Goal: Information Seeking & Learning: Understand process/instructions

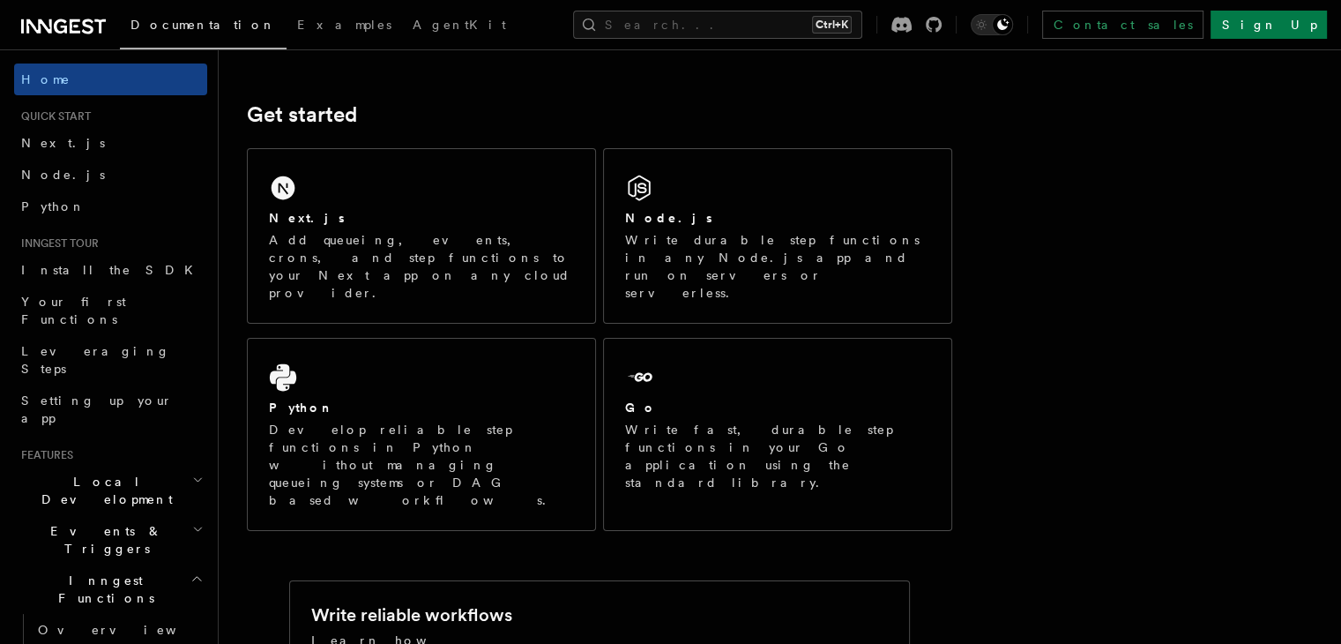
scroll to position [226, 0]
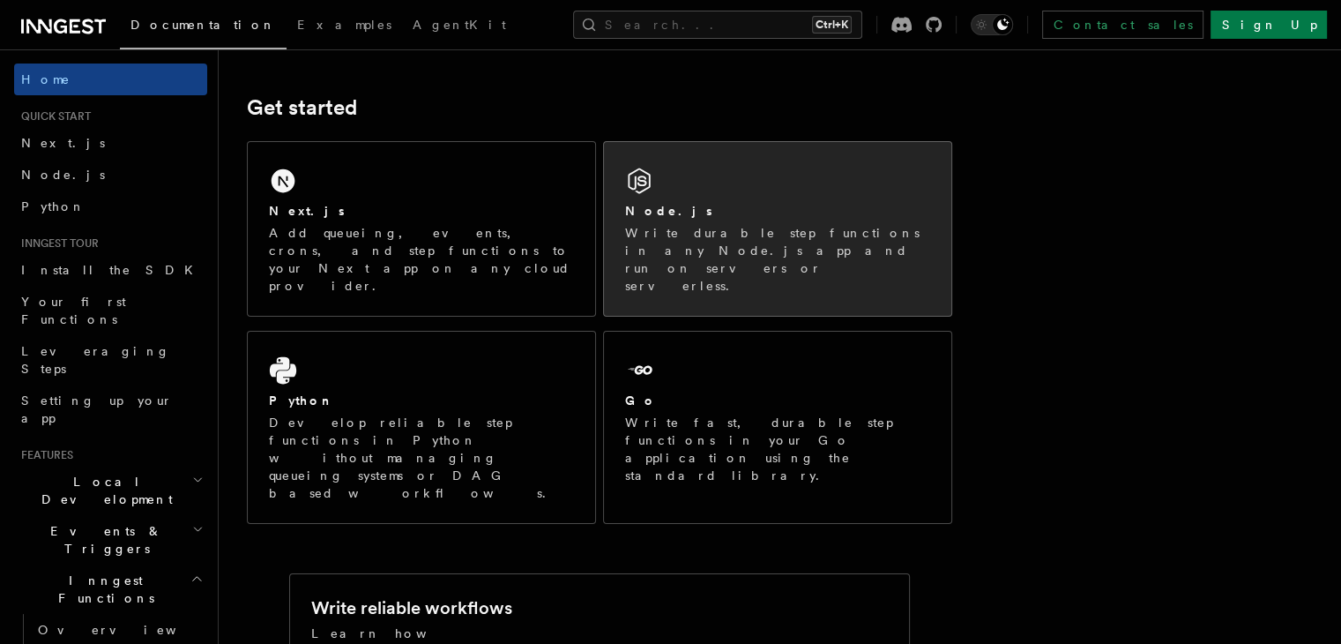
click at [737, 213] on div "Node.js" at bounding box center [777, 211] width 305 height 19
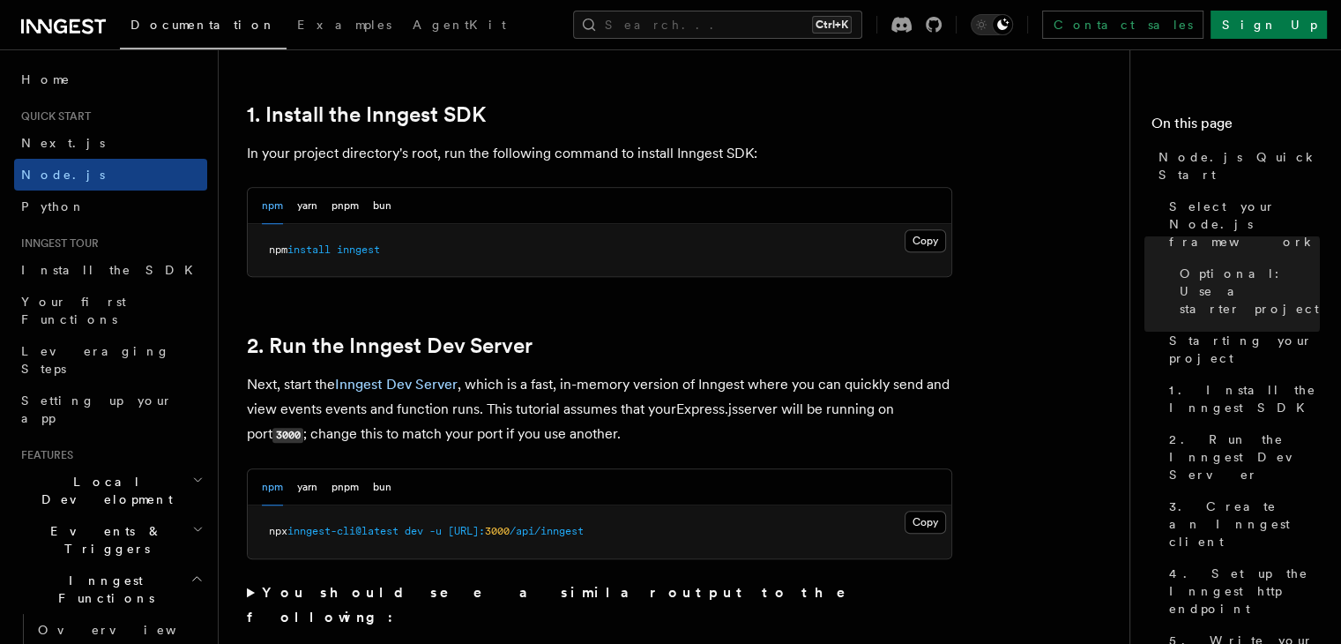
scroll to position [1117, 0]
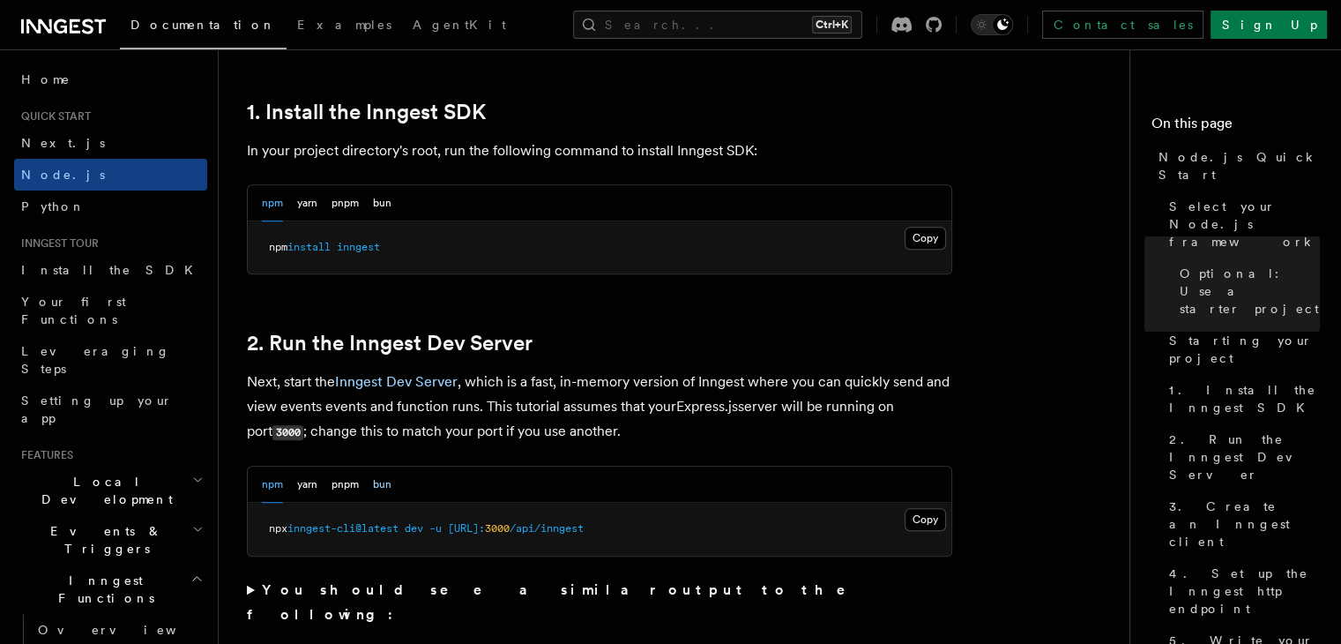
click at [389, 484] on button "bun" at bounding box center [382, 484] width 19 height 36
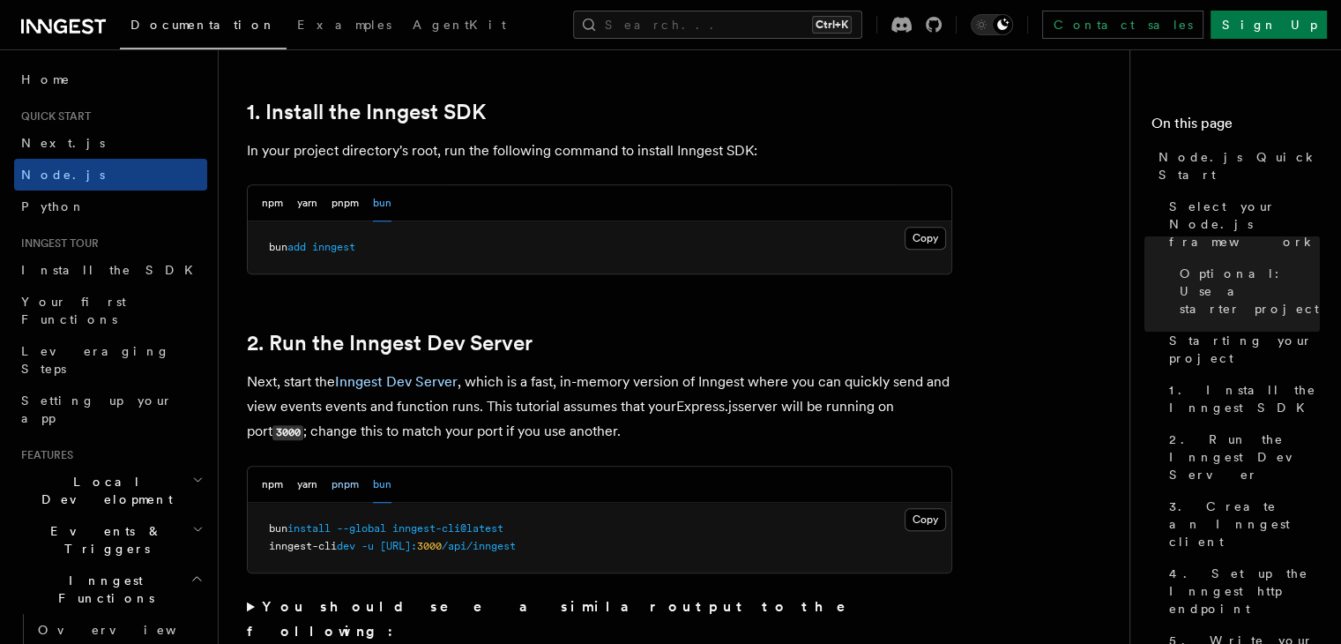
click at [336, 488] on button "pnpm" at bounding box center [345, 484] width 27 height 36
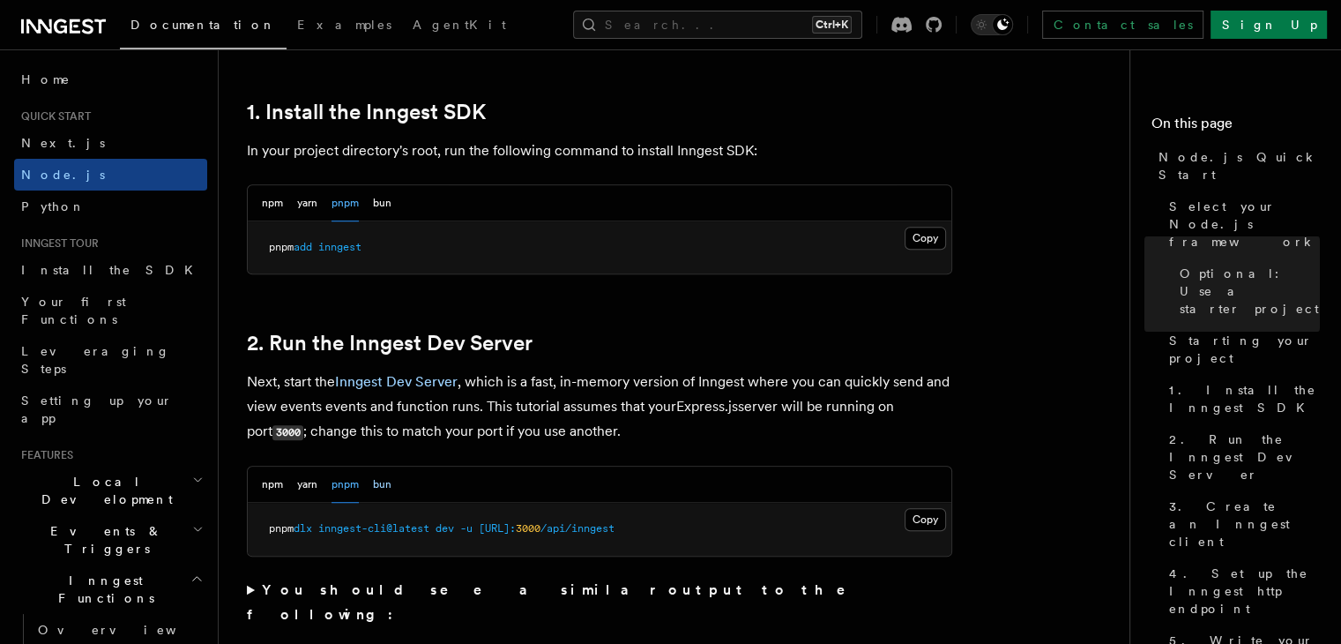
click at [384, 488] on button "bun" at bounding box center [382, 484] width 19 height 36
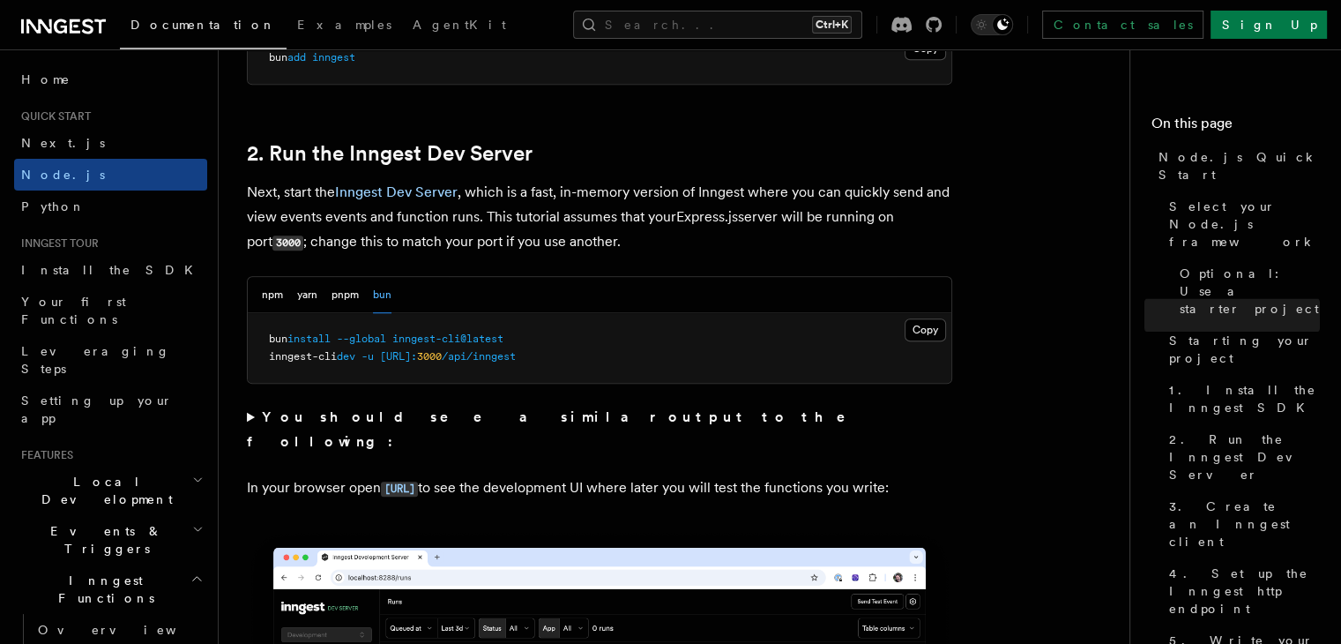
scroll to position [1305, 0]
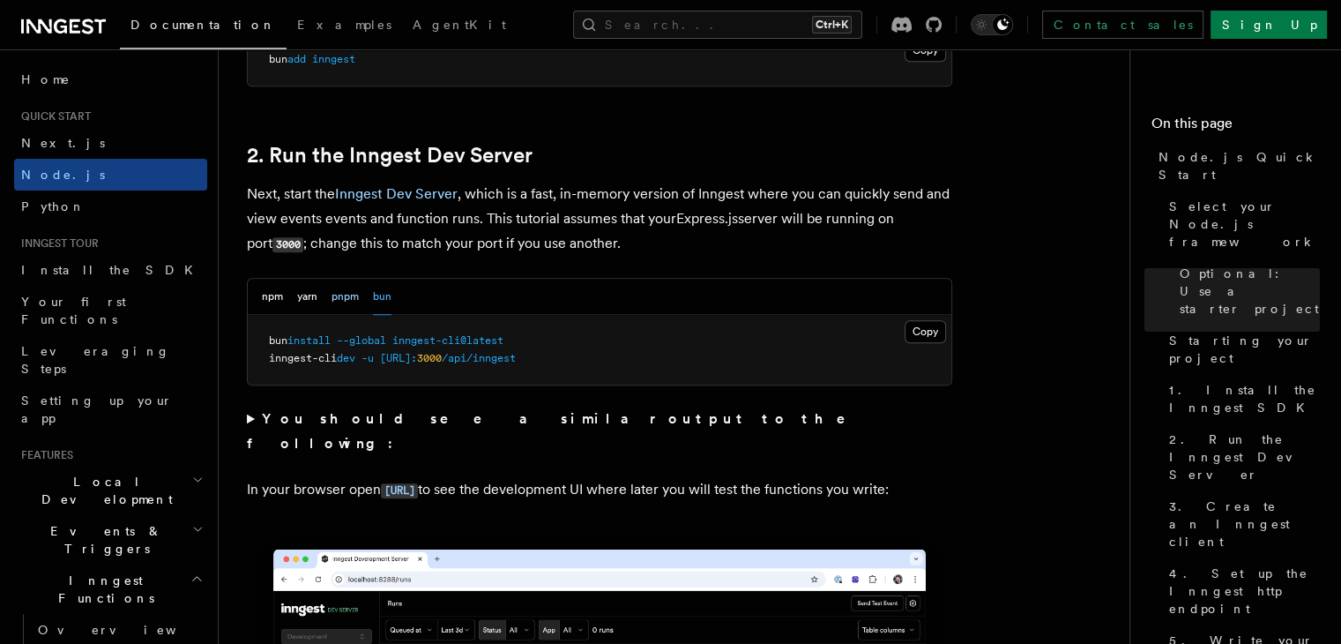
click at [343, 293] on button "pnpm" at bounding box center [345, 297] width 27 height 36
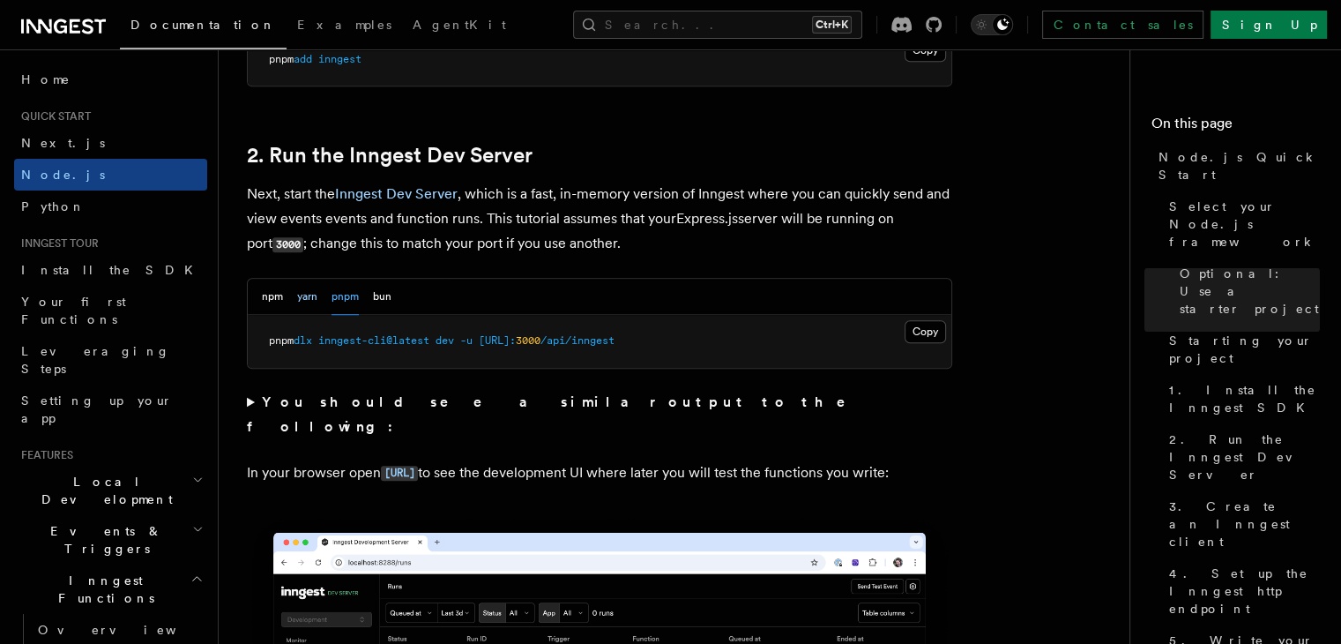
click at [310, 294] on button "yarn" at bounding box center [307, 297] width 20 height 36
click at [382, 296] on button "bun" at bounding box center [382, 297] width 19 height 36
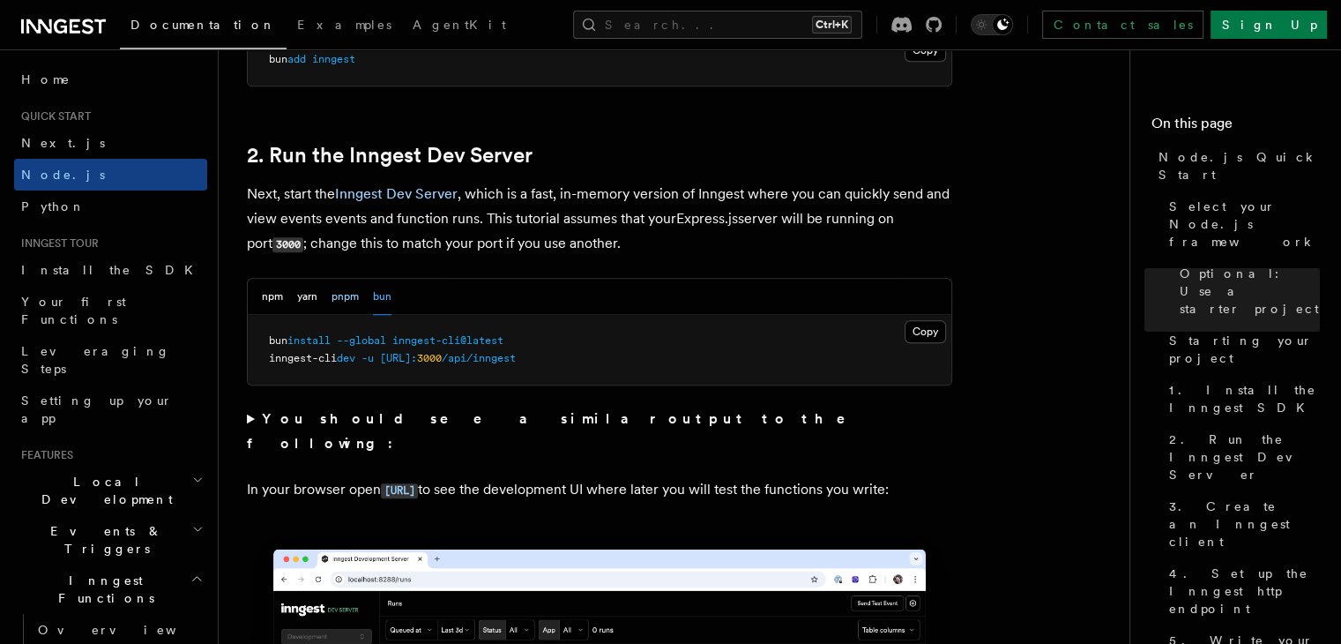
click at [359, 296] on button "pnpm" at bounding box center [345, 297] width 27 height 36
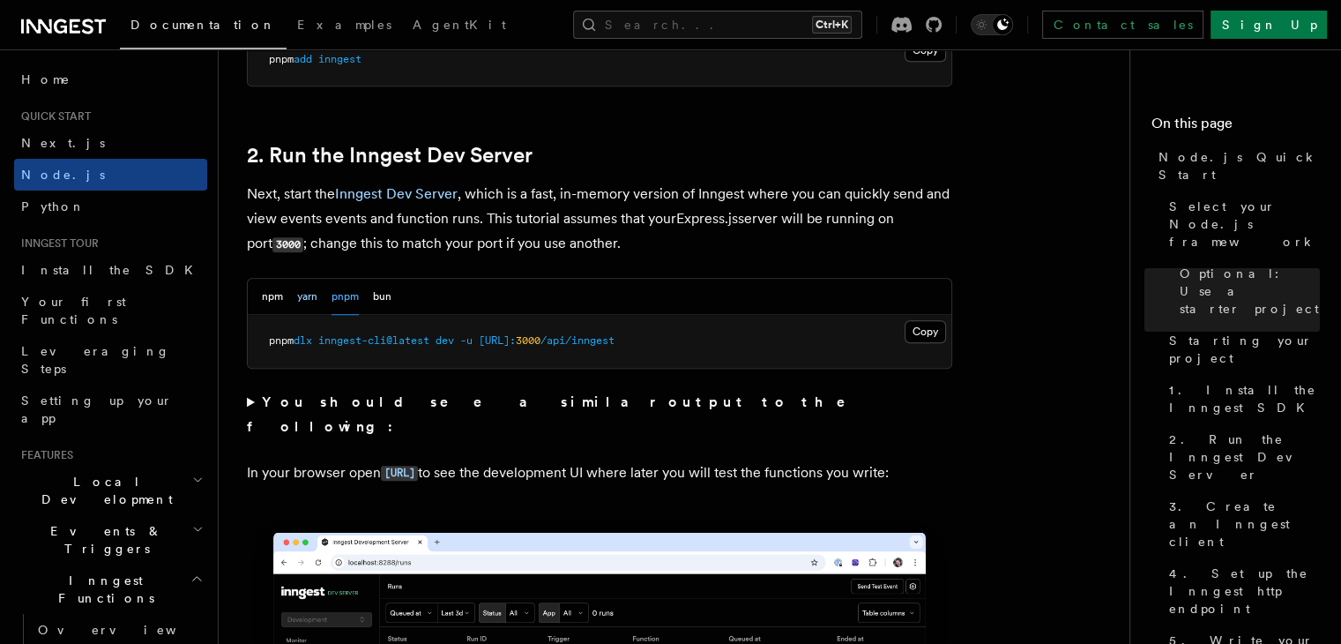
click at [302, 292] on button "yarn" at bounding box center [307, 297] width 20 height 36
click at [276, 292] on button "npm" at bounding box center [272, 297] width 21 height 36
click at [377, 300] on button "bun" at bounding box center [382, 297] width 19 height 36
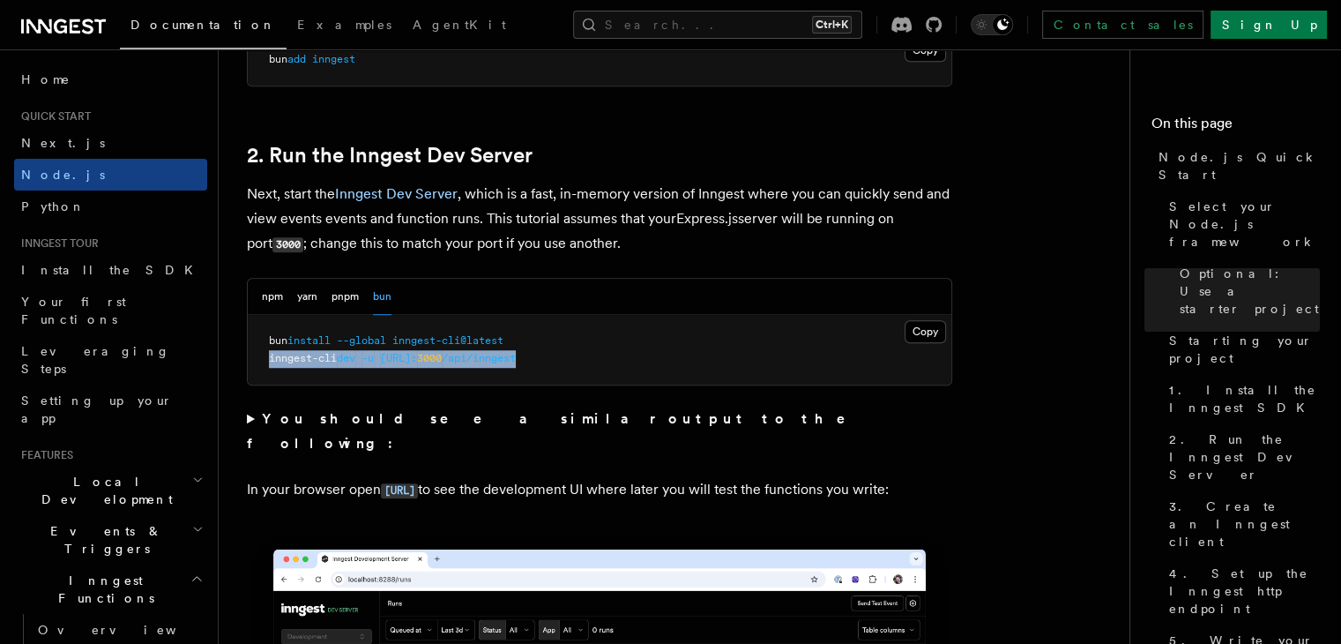
drag, startPoint x: 610, startPoint y: 363, endPoint x: 256, endPoint y: 364, distance: 354.5
click at [256, 364] on pre "bun install --global inngest-cli@latest inngest-cli dev -u [URL]: 3000 /api/inn…" at bounding box center [600, 350] width 704 height 70
copy span "inngest-cli dev -u [URL]: 3000 /api/inngest"
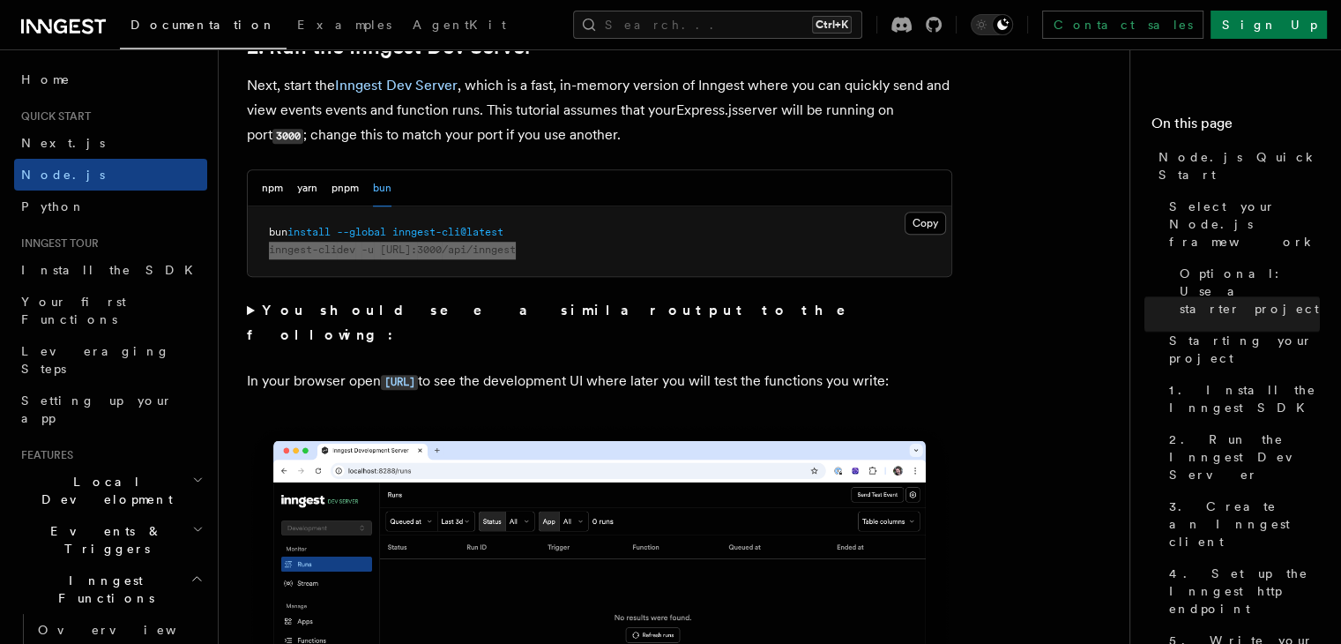
scroll to position [1414, 0]
